Goal: Navigation & Orientation: Find specific page/section

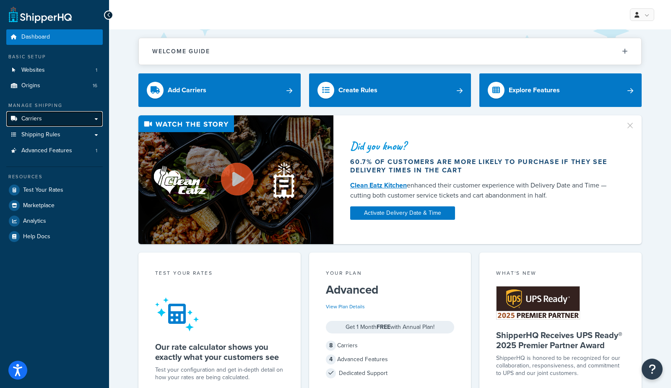
click at [62, 120] on link "Carriers" at bounding box center [54, 119] width 96 height 16
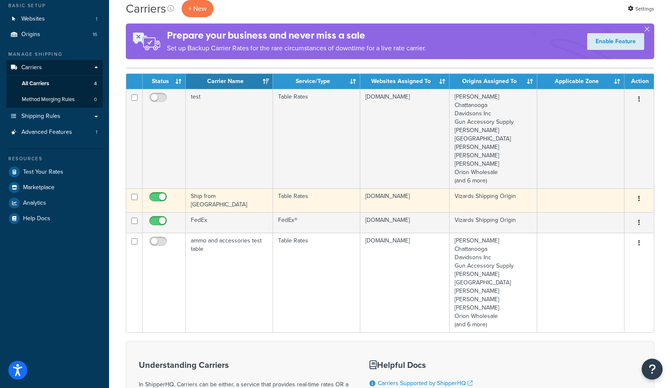
scroll to position [44, 0]
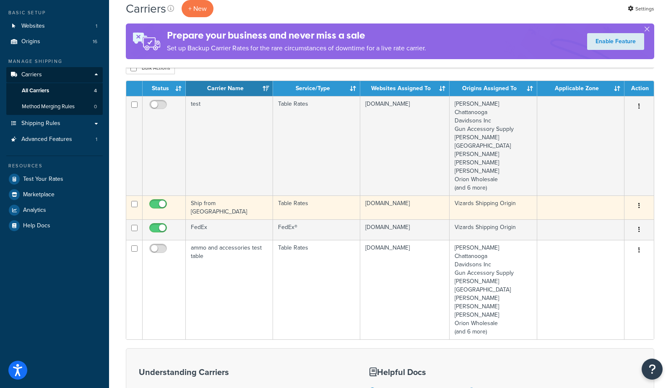
click at [213, 207] on td "Ship from [GEOGRAPHIC_DATA]" at bounding box center [229, 207] width 87 height 24
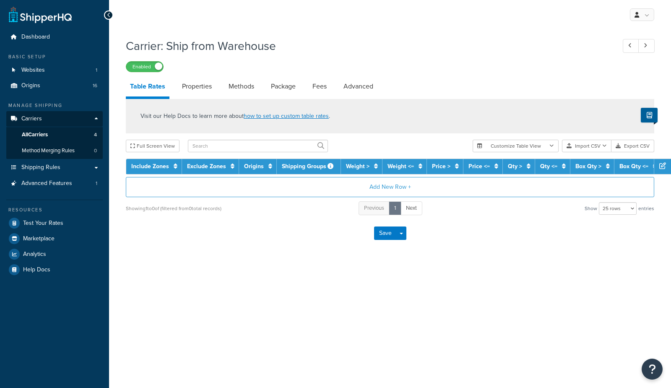
select select "25"
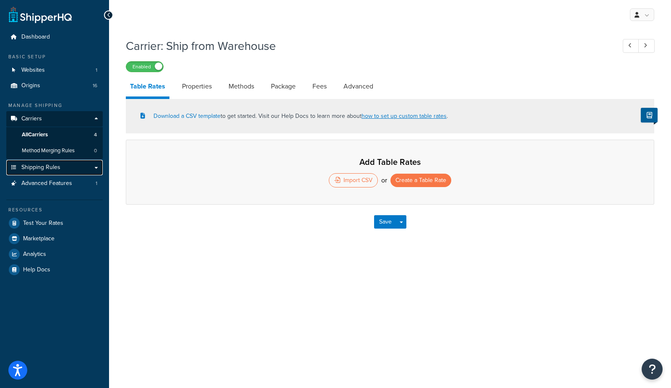
click at [23, 168] on span "Shipping Rules" at bounding box center [40, 167] width 39 height 7
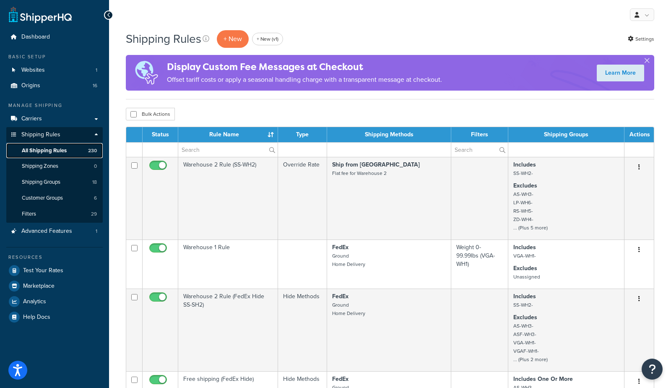
click at [55, 151] on span "All Shipping Rules" at bounding box center [44, 150] width 45 height 7
